Goal: Task Accomplishment & Management: Manage account settings

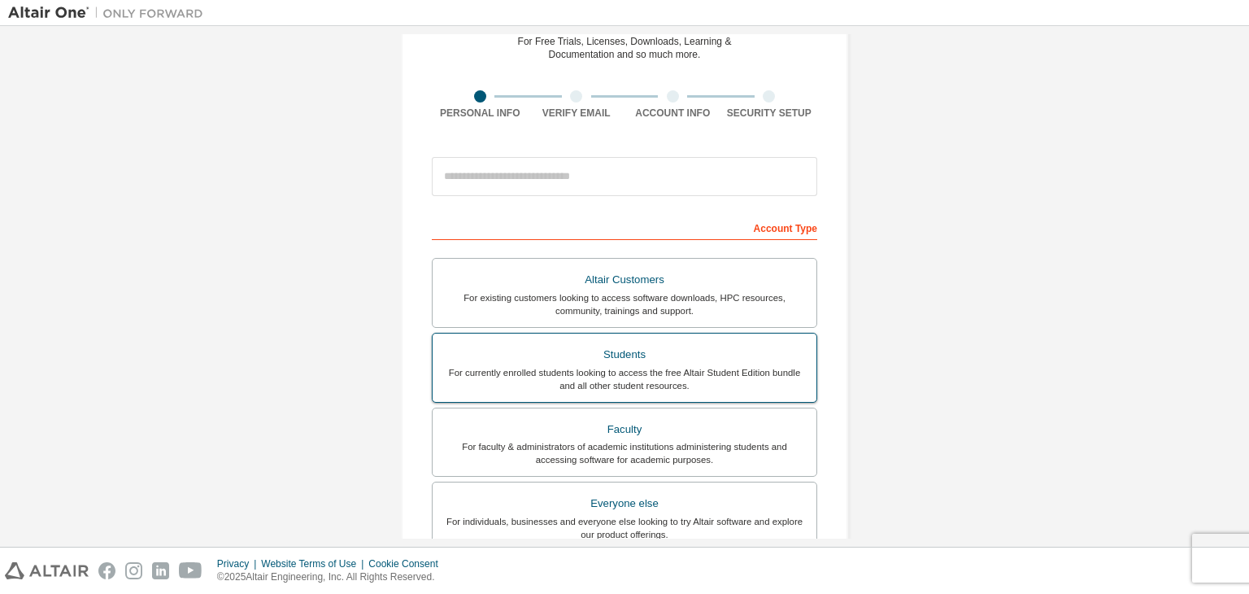
scroll to position [81, 0]
click at [664, 367] on div "For currently enrolled students looking to access the free Altair Student Editi…" at bounding box center [624, 377] width 364 height 26
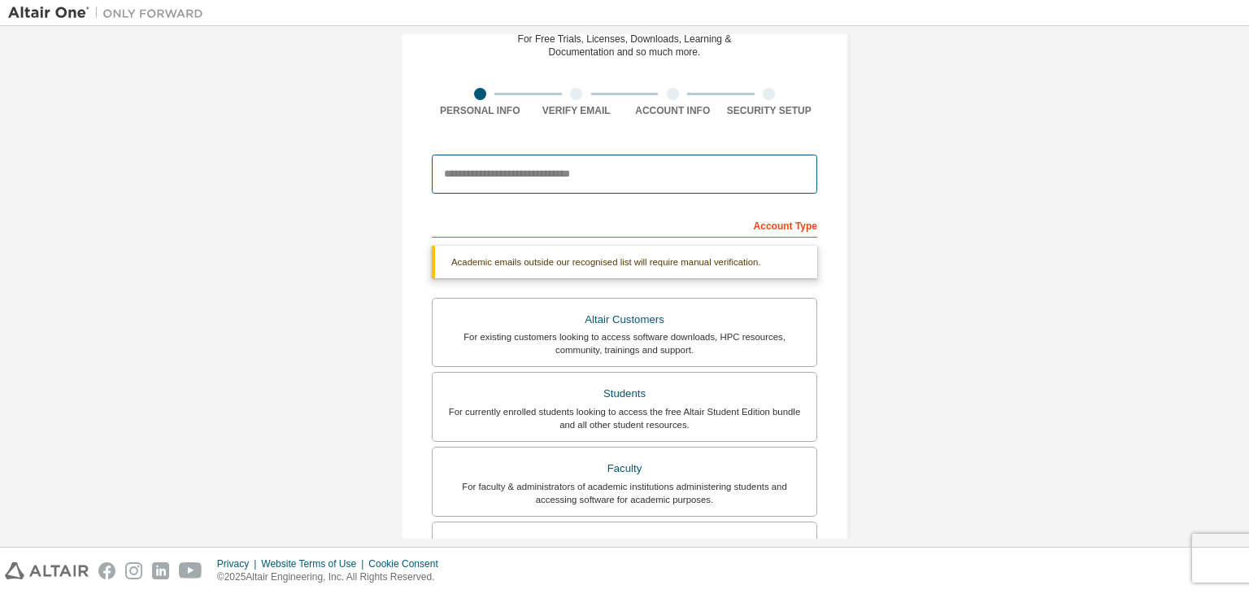
click at [579, 176] on input "email" at bounding box center [624, 174] width 385 height 39
type input "**********"
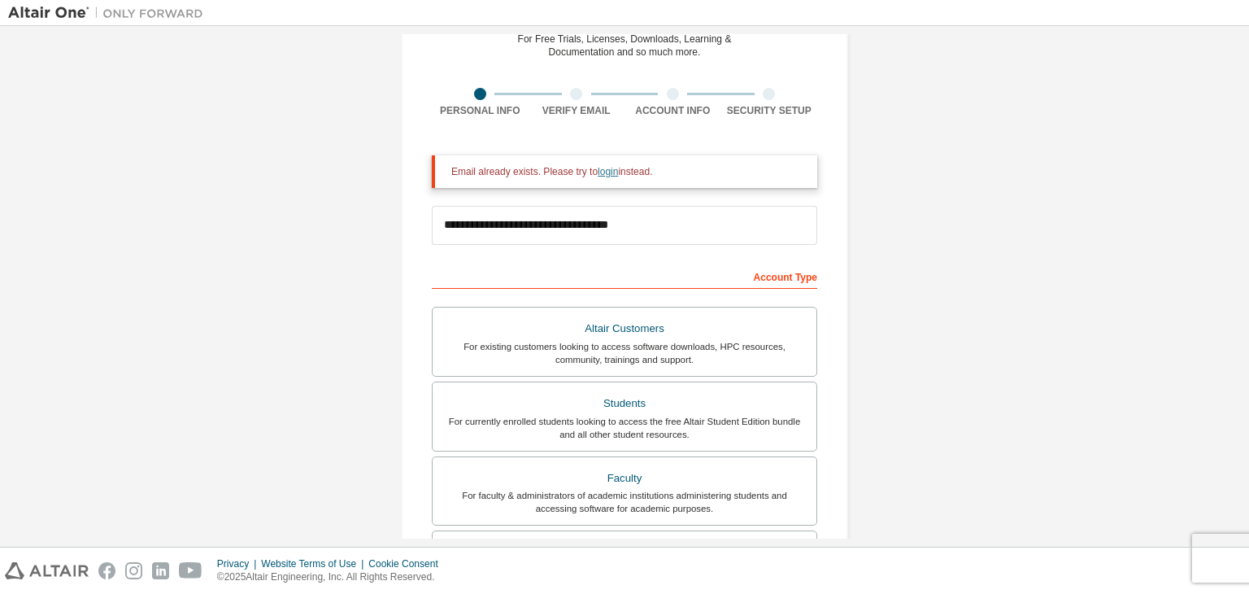
click at [599, 173] on link "login" at bounding box center [608, 171] width 20 height 11
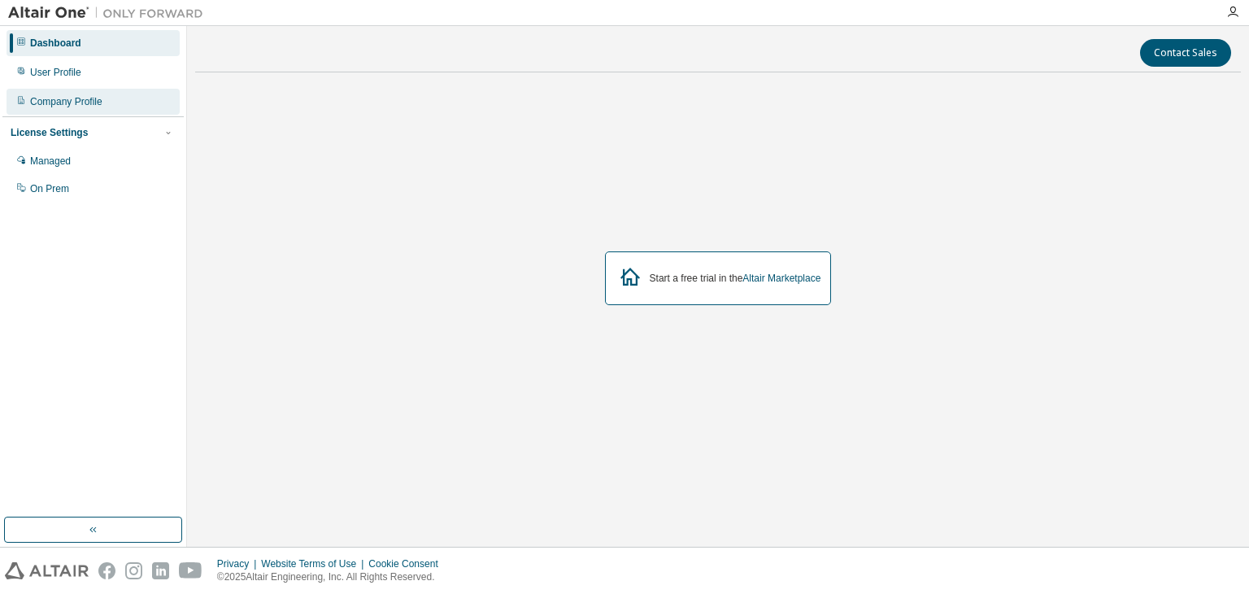
click at [136, 107] on div "Company Profile" at bounding box center [93, 102] width 173 height 26
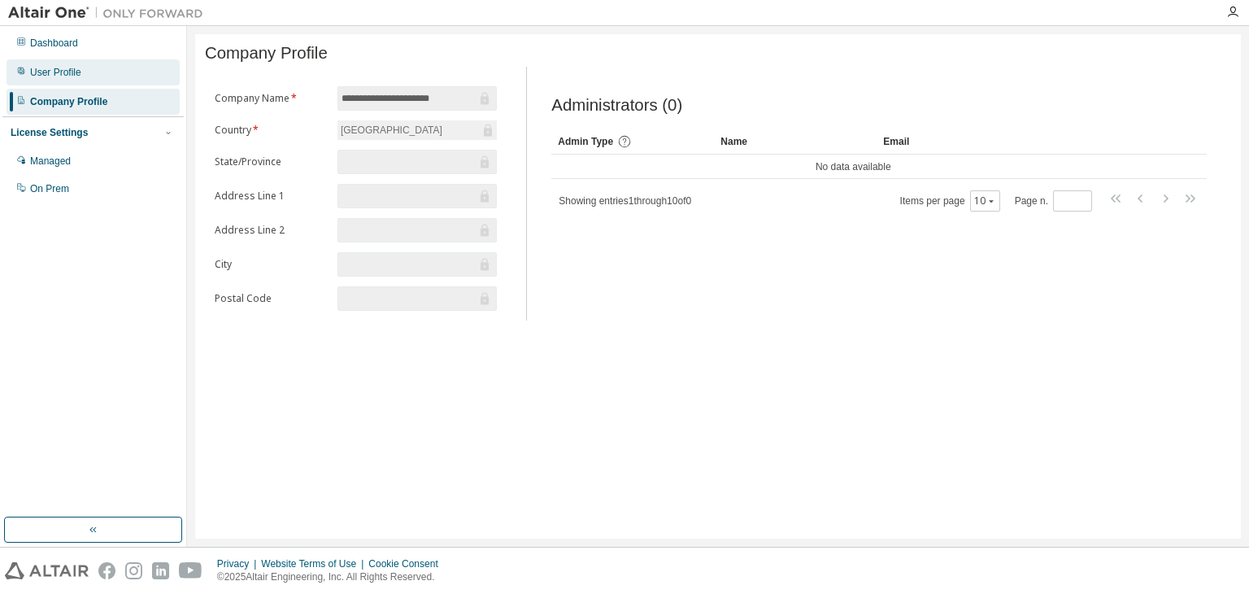
click at [132, 72] on div "User Profile" at bounding box center [93, 72] width 173 height 26
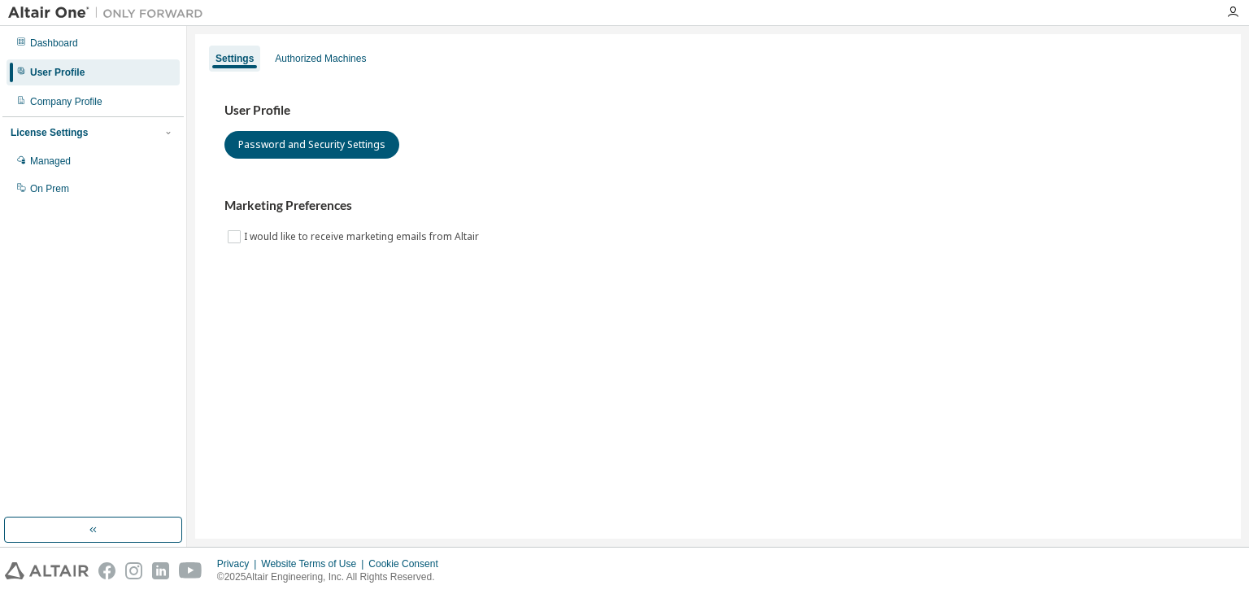
click at [124, 59] on div "User Profile" at bounding box center [93, 72] width 173 height 26
click at [122, 44] on div "Dashboard" at bounding box center [93, 43] width 173 height 26
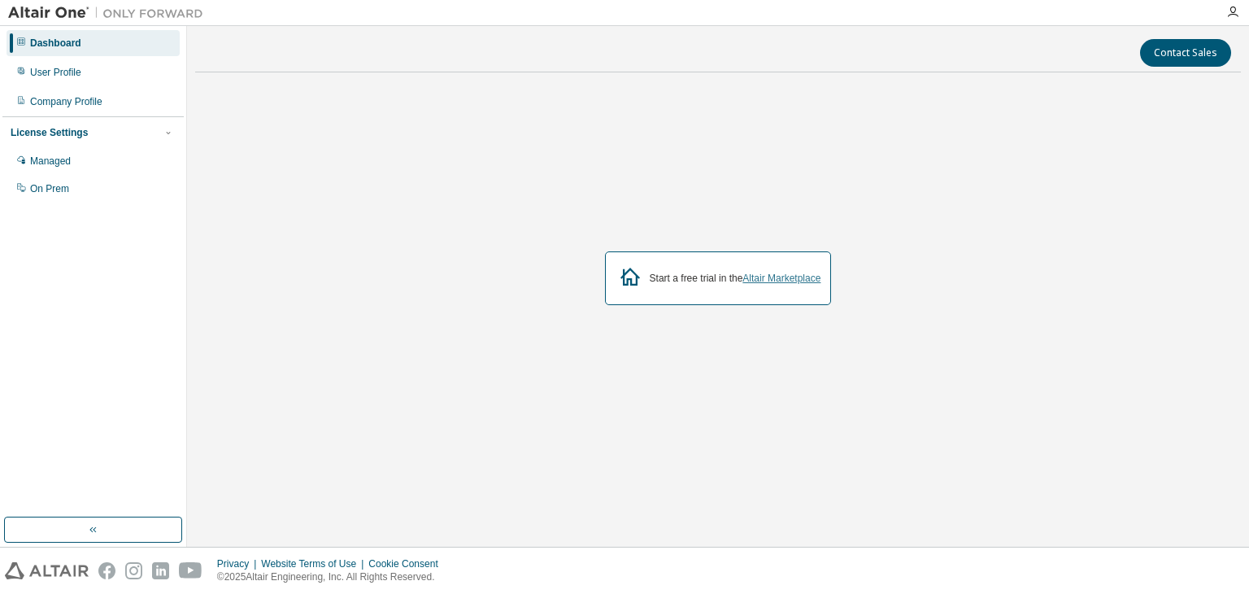
click at [759, 277] on link "Altair Marketplace" at bounding box center [781, 277] width 78 height 11
